Goal: Task Accomplishment & Management: Use online tool/utility

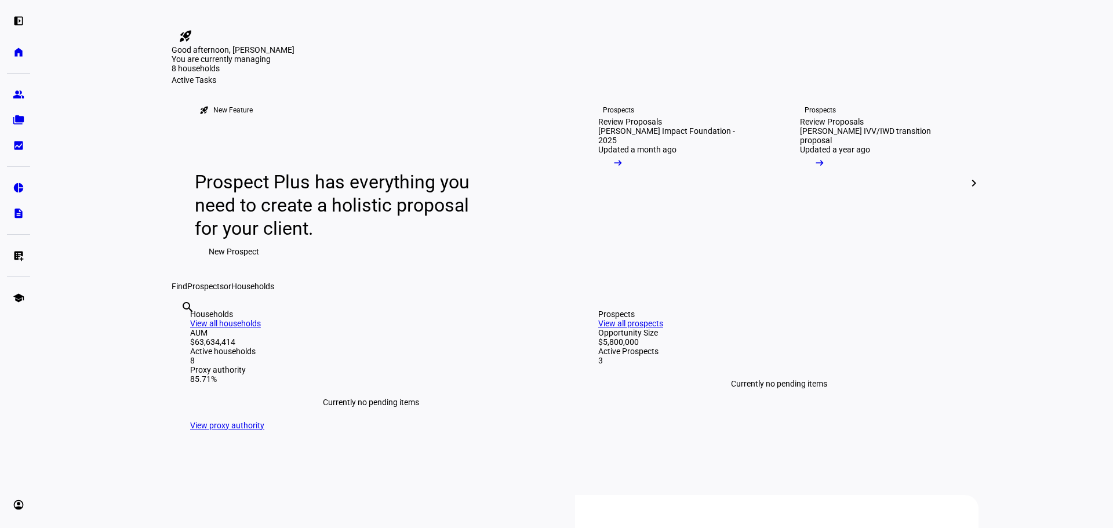
click at [488, 55] on div "Good afternoon, [PERSON_NAME]" at bounding box center [575, 49] width 807 height 9
click at [12, 123] on link "folder_copy Households" at bounding box center [18, 119] width 23 height 23
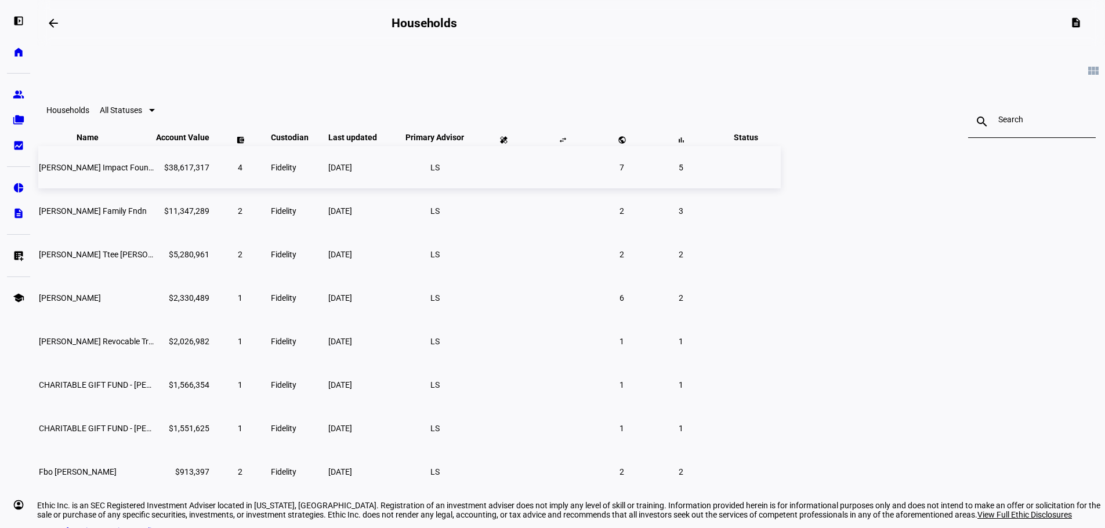
click at [395, 188] on td "[DATE]" at bounding box center [361, 167] width 67 height 42
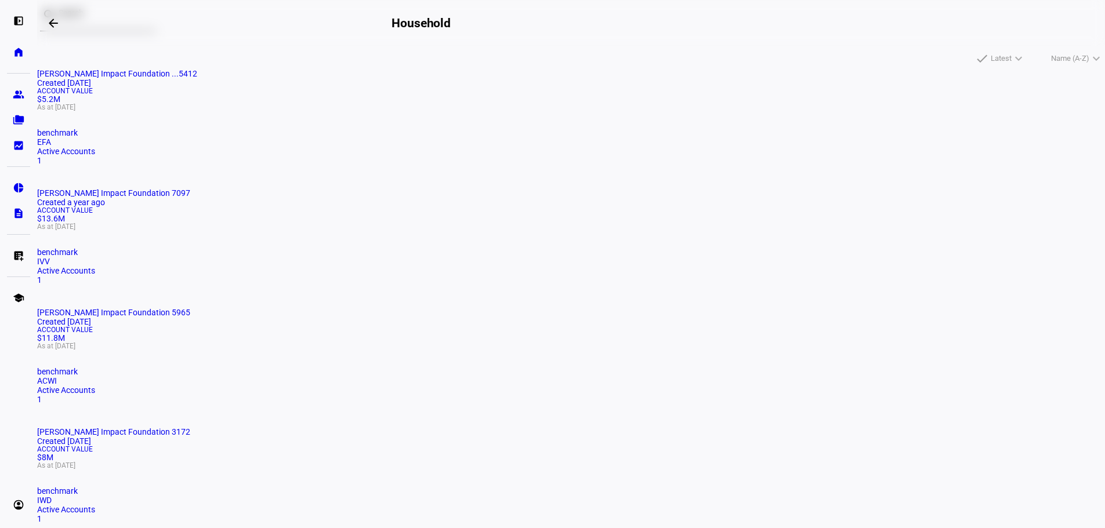
scroll to position [147, 0]
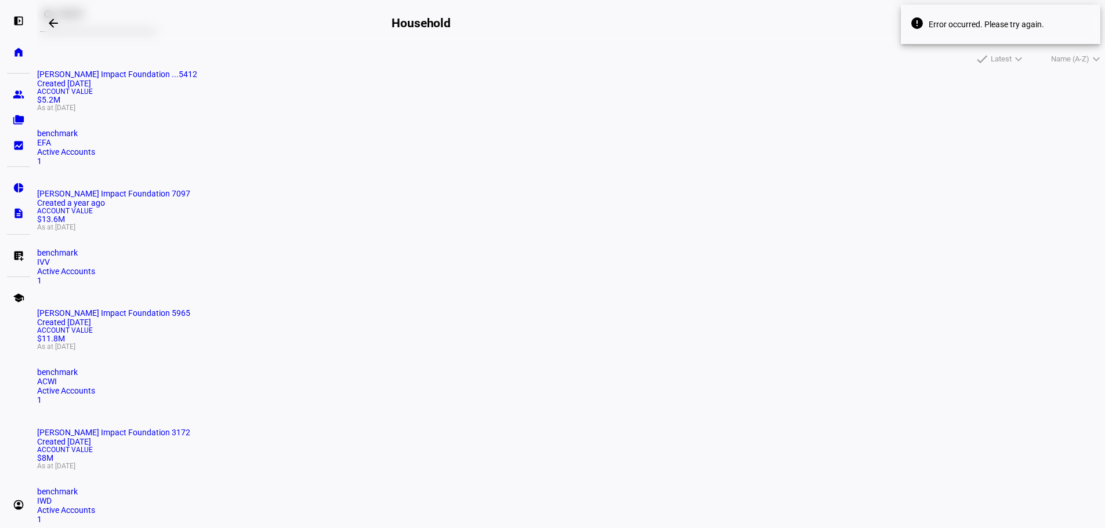
click at [190, 189] on span "[PERSON_NAME] Impact Foundation 7097" at bounding box center [113, 193] width 153 height 9
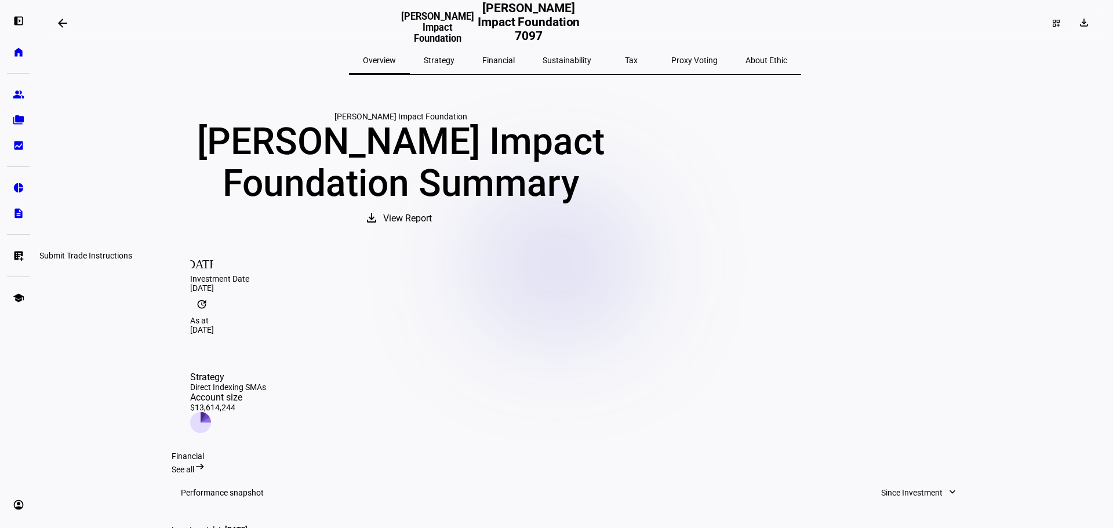
click at [14, 250] on eth-mat-symbol "list_alt_add" at bounding box center [19, 256] width 12 height 12
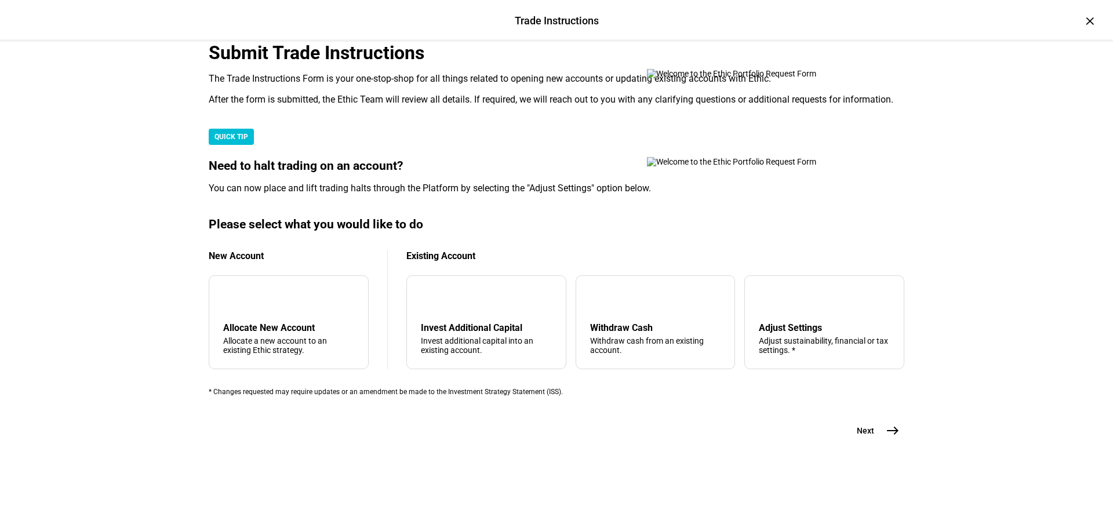
scroll to position [281, 0]
click at [673, 322] on div "Withdraw Cash" at bounding box center [655, 327] width 131 height 11
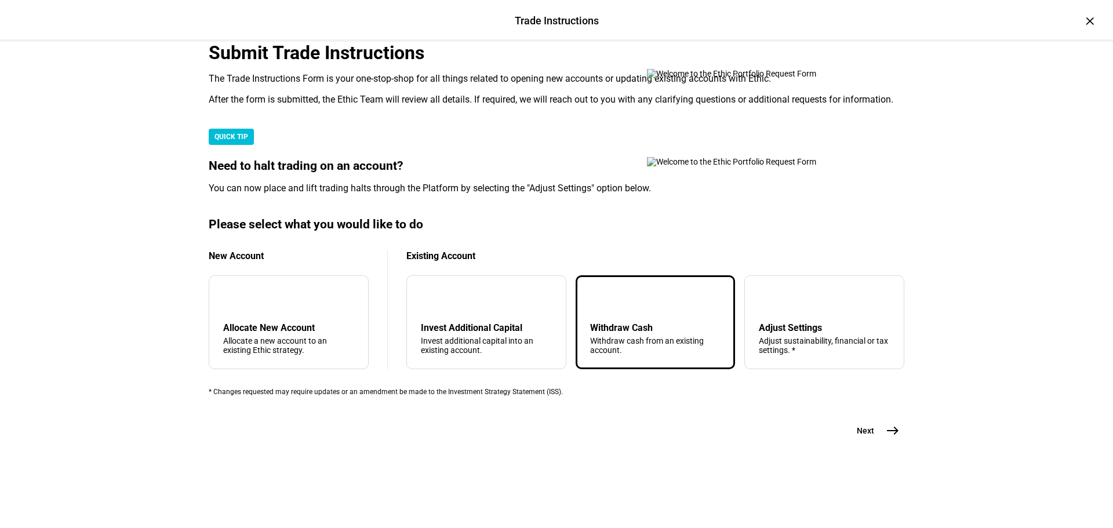
click at [881, 442] on span "east" at bounding box center [892, 430] width 23 height 23
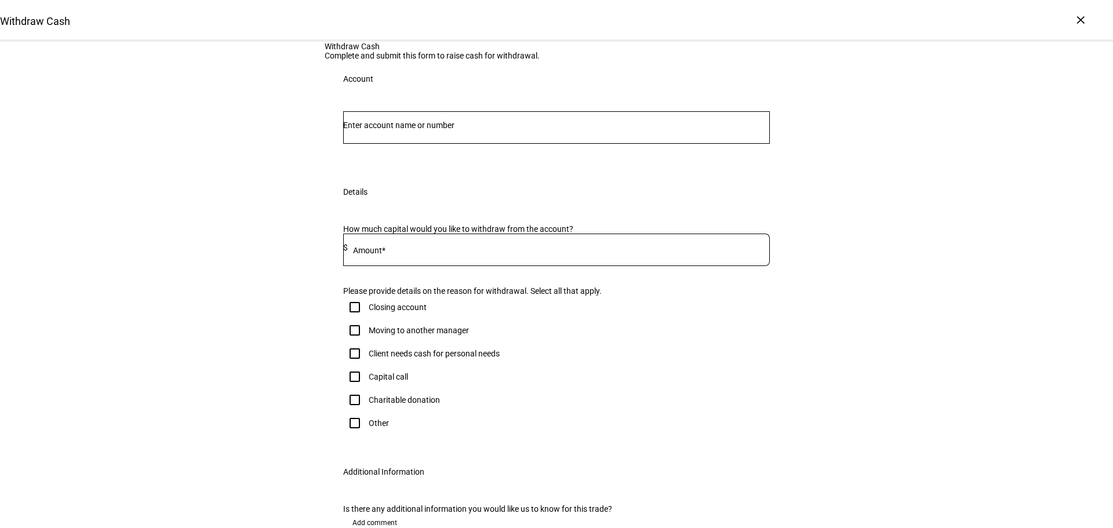
click at [452, 130] on input "Number" at bounding box center [556, 125] width 427 height 9
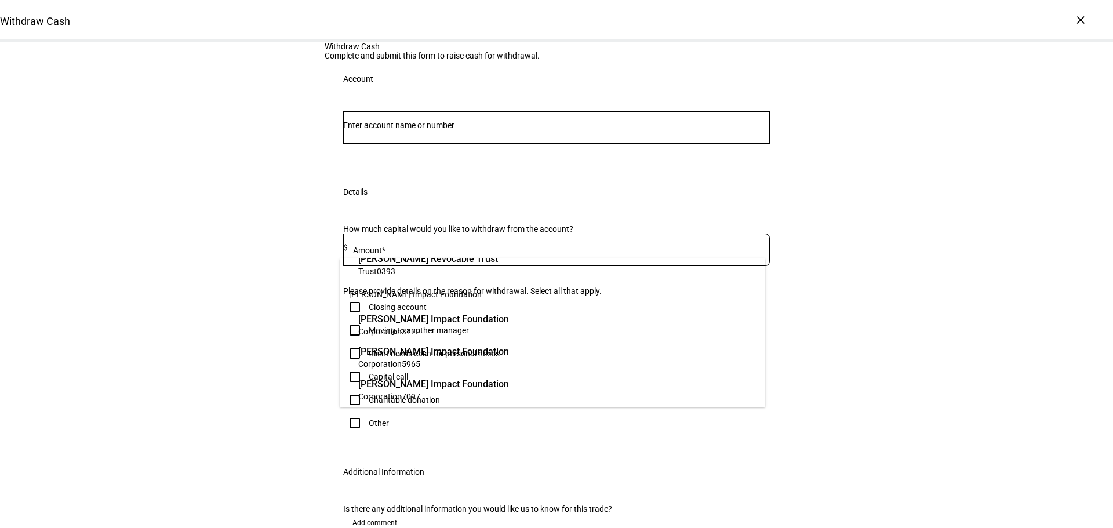
scroll to position [538, 0]
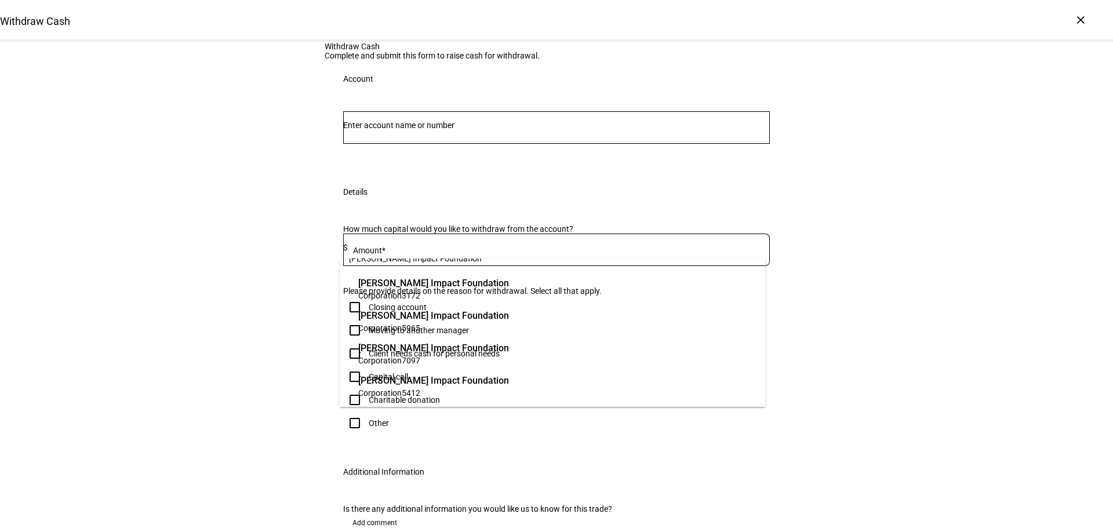
click at [415, 364] on span "7097" at bounding box center [411, 360] width 19 height 9
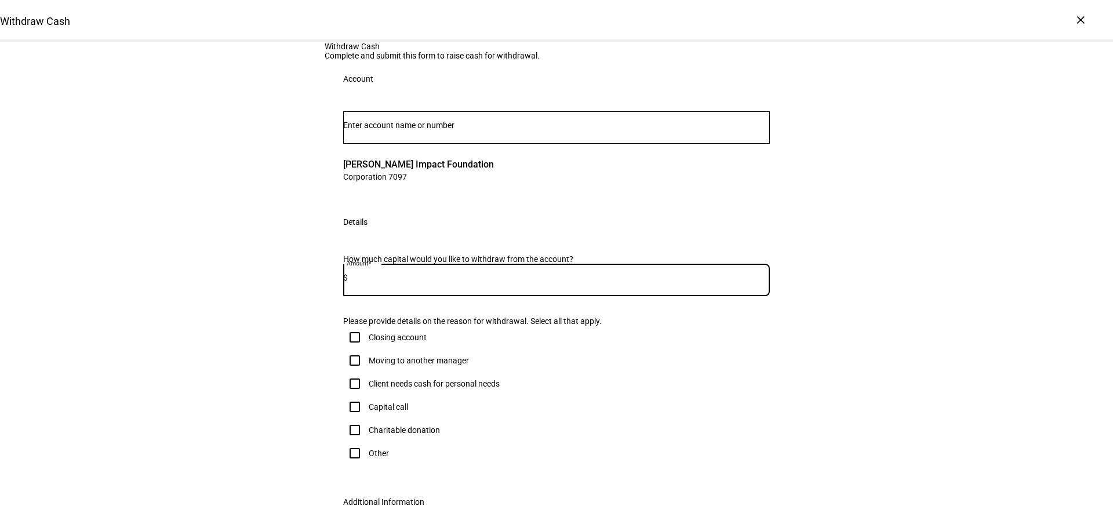
click at [438, 282] on input at bounding box center [559, 277] width 422 height 9
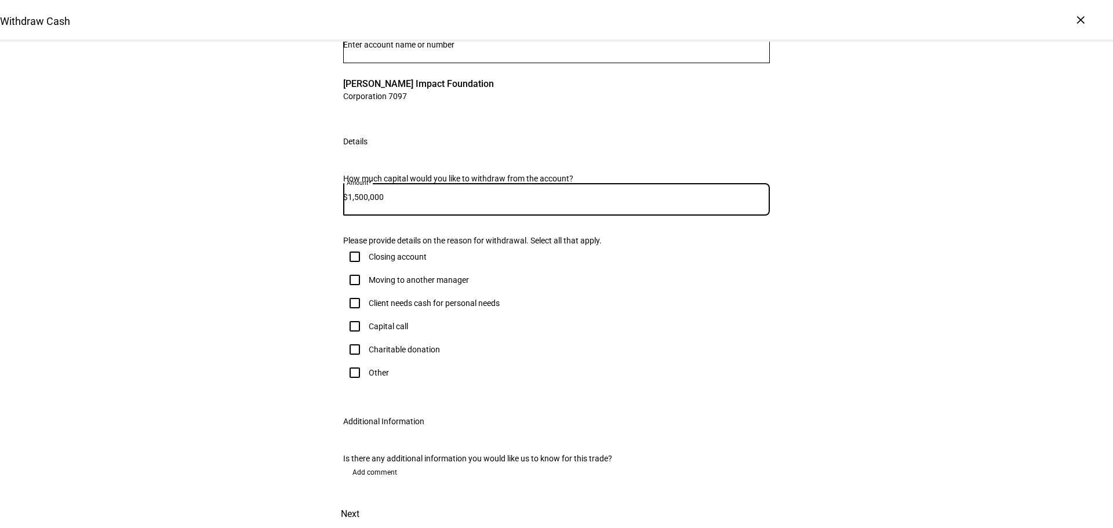
scroll to position [232, 0]
type input "1,500,000"
click at [351, 346] on input "Charitable donation" at bounding box center [354, 349] width 23 height 23
checkbox input "true"
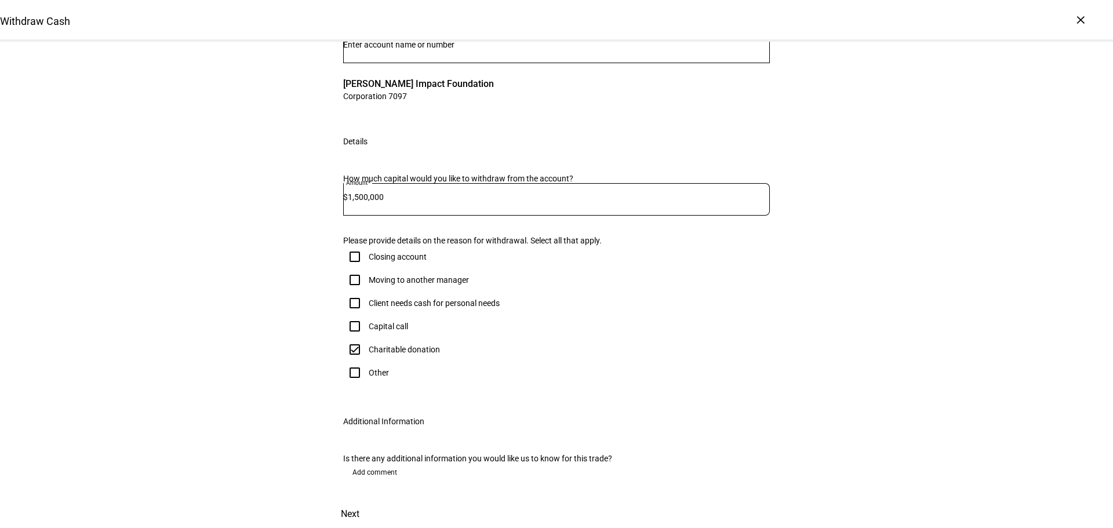
click at [359, 500] on span "Next" at bounding box center [350, 514] width 19 height 28
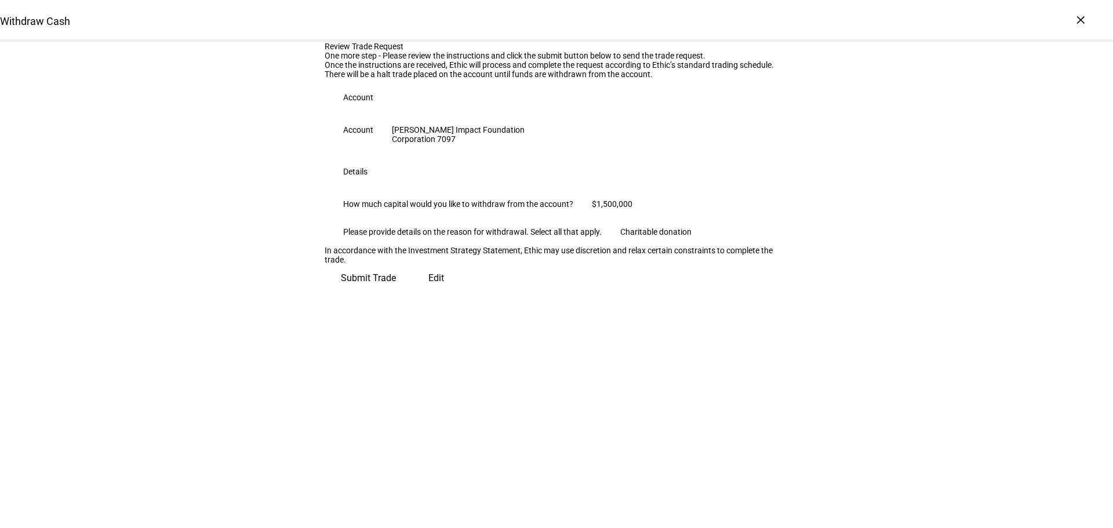
scroll to position [30, 0]
click at [396, 292] on span "Submit Trade" at bounding box center [368, 278] width 55 height 28
